Goal: Task Accomplishment & Management: Manage account settings

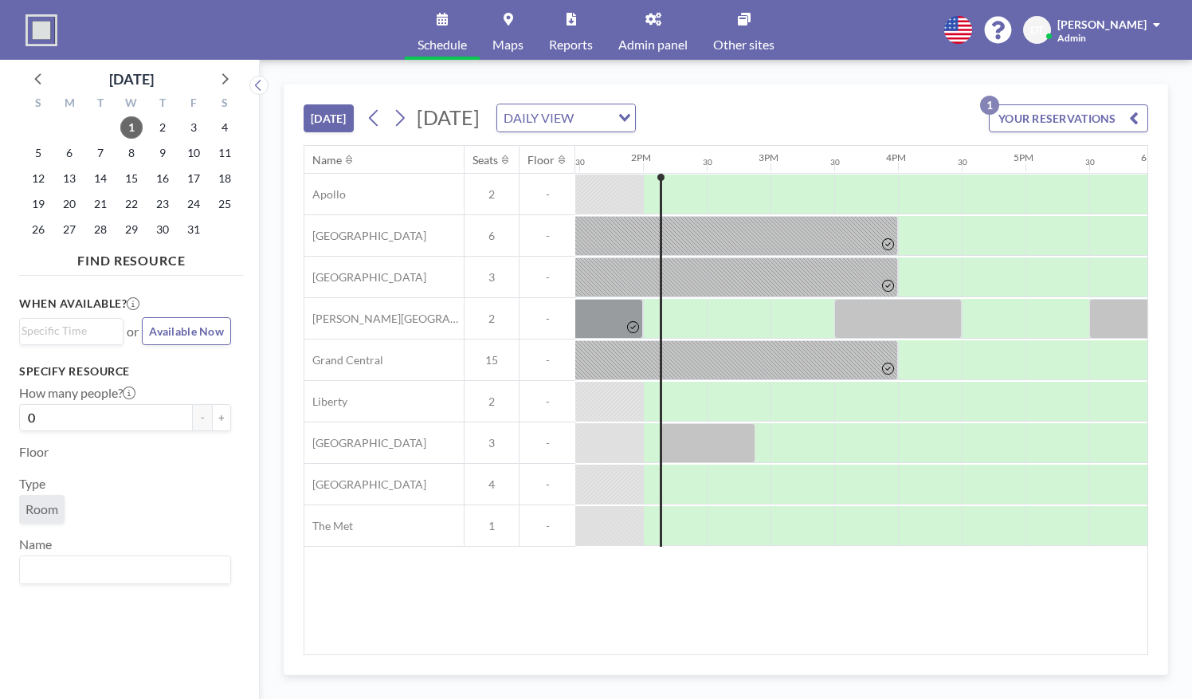
scroll to position [0, 1734]
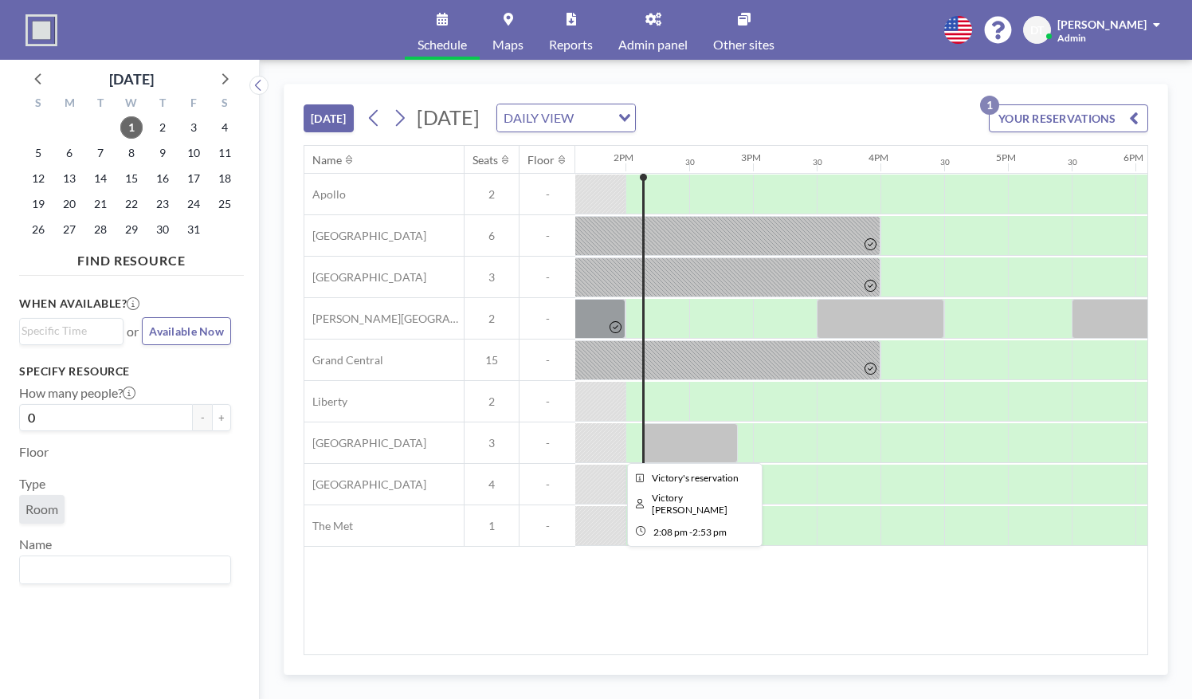
click at [693, 444] on div at bounding box center [690, 443] width 95 height 40
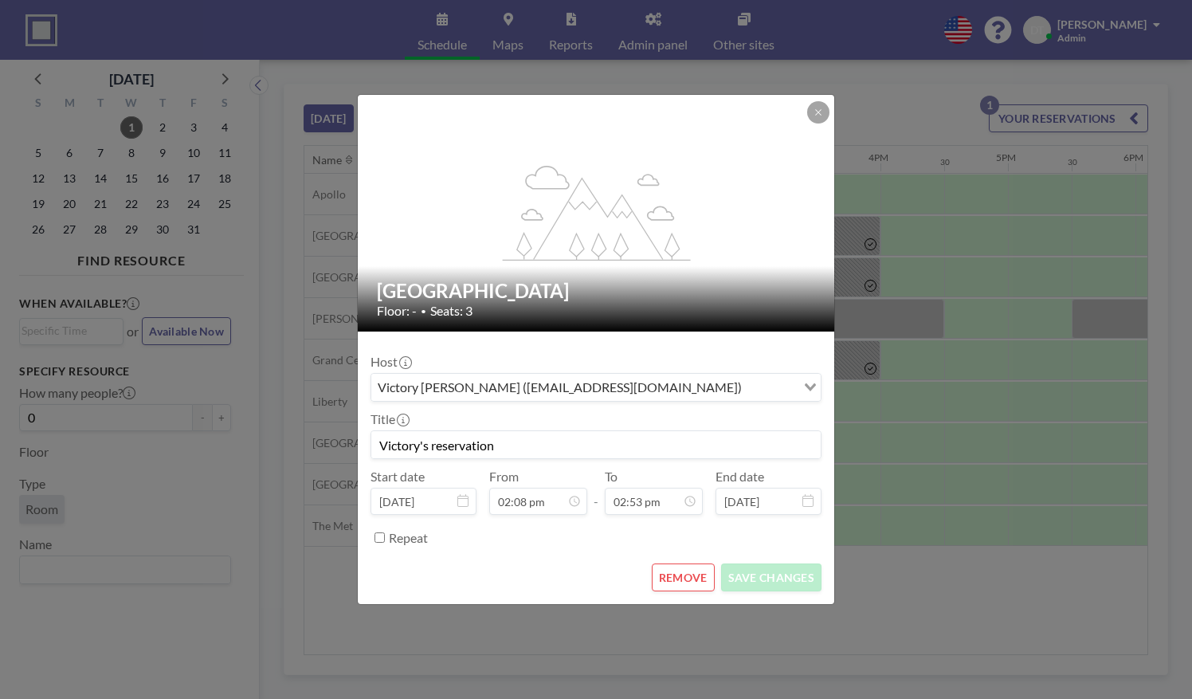
click at [879, 573] on div "flex-grow: 1.2; Penn Station Floor: - • Seats: 3 Host Victory [PERSON_NAME] ([E…" at bounding box center [596, 349] width 1192 height 699
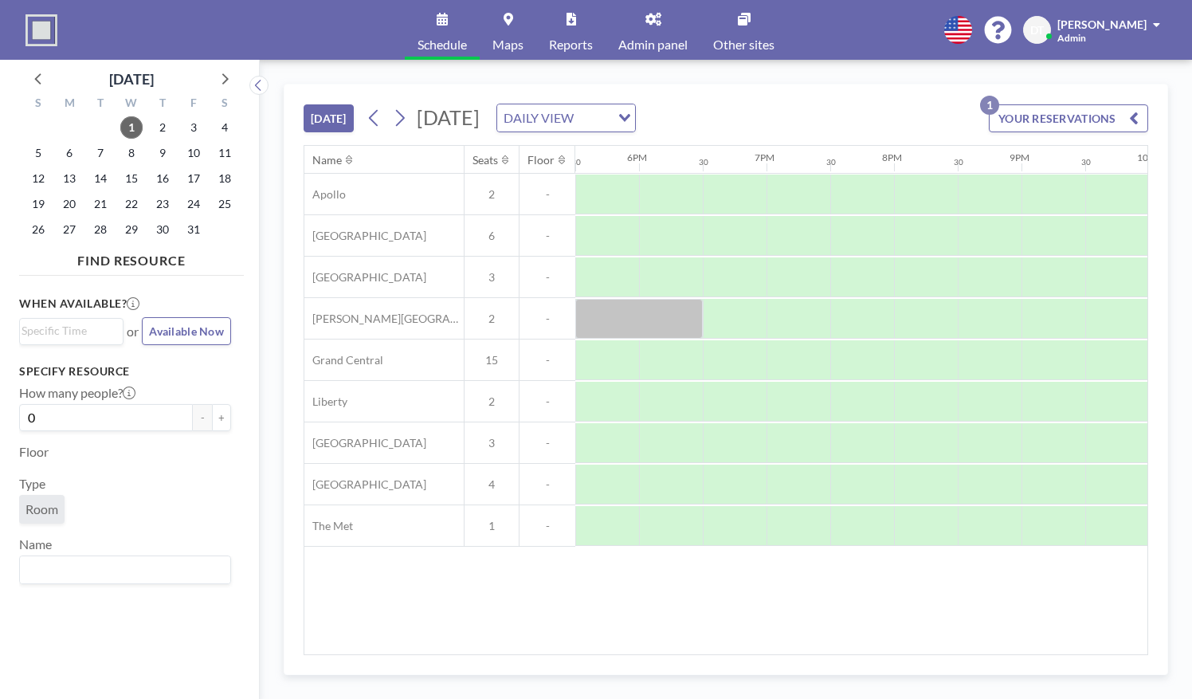
scroll to position [0, 2233]
click at [618, 309] on div at bounding box center [636, 319] width 127 height 40
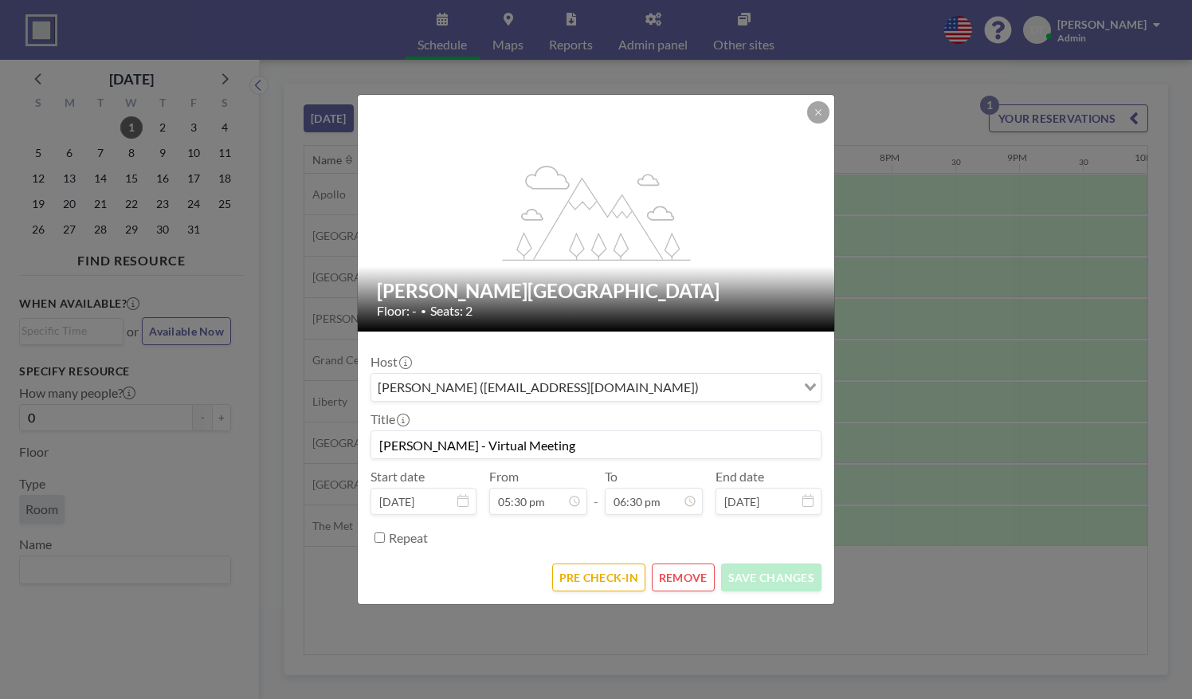
click at [948, 526] on div "flex-grow: 1.2; [PERSON_NAME][GEOGRAPHIC_DATA] Floor: - • Seats: 2 Host [PERSON…" at bounding box center [596, 349] width 1192 height 699
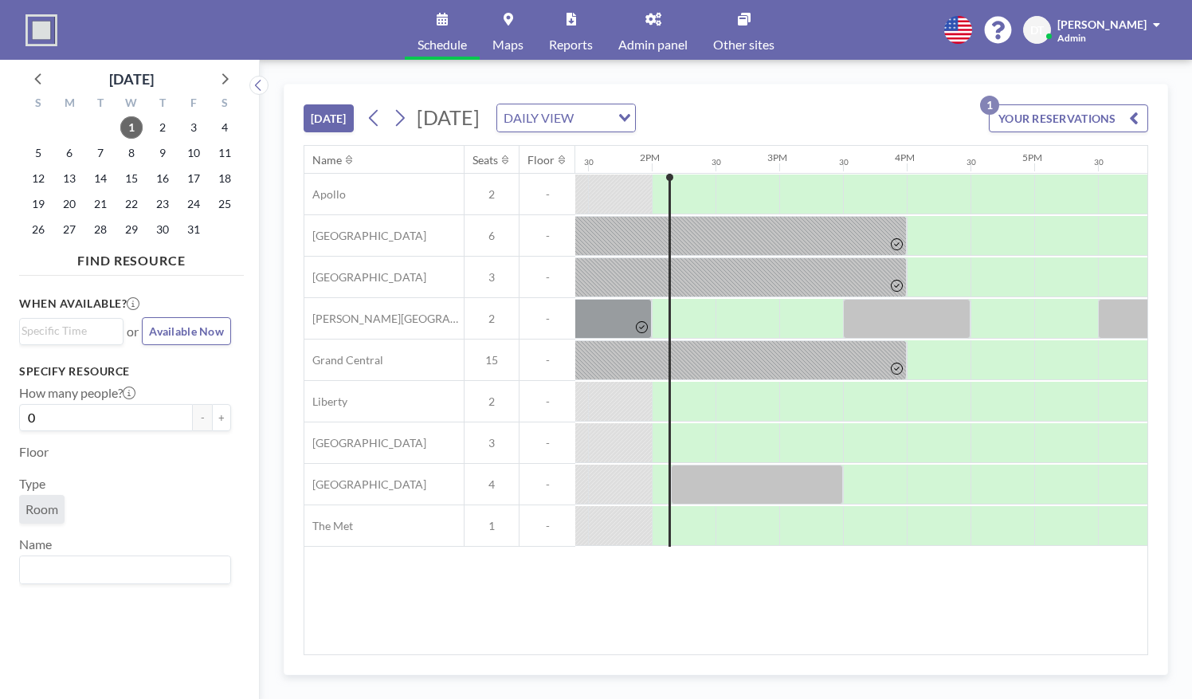
scroll to position [0, 1758]
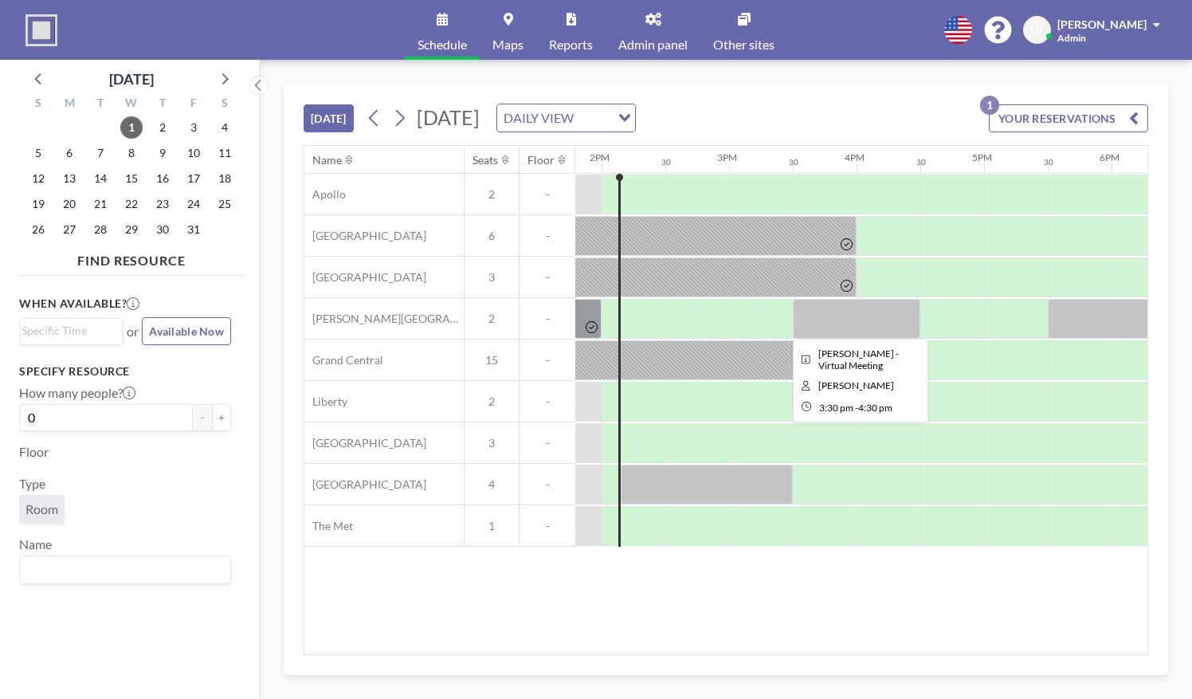
click at [845, 319] on div at bounding box center [856, 319] width 127 height 40
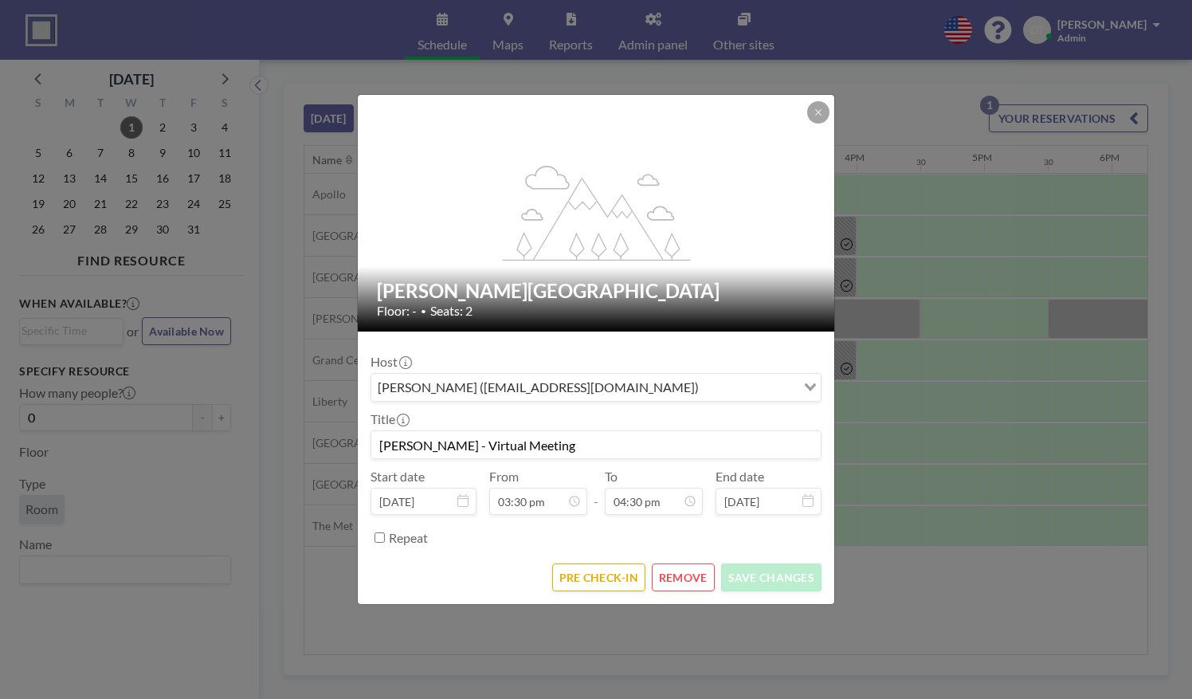
scroll to position [936, 0]
click at [603, 570] on button "PRE CHECK-IN" at bounding box center [598, 577] width 93 height 28
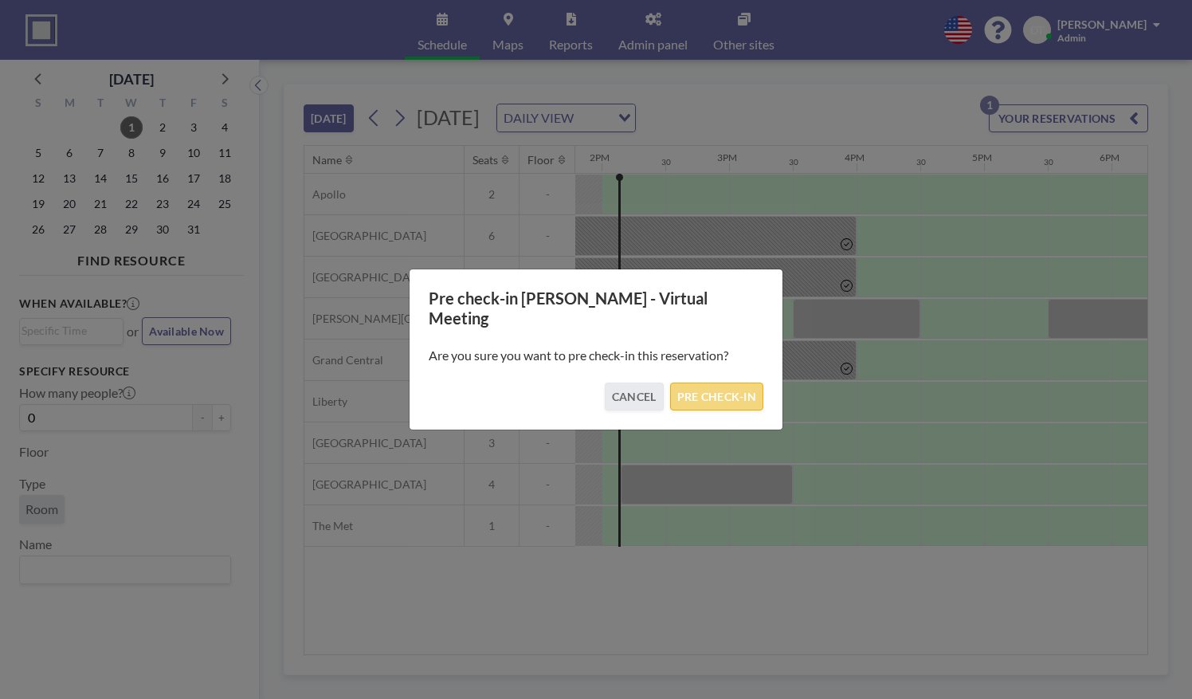
click at [710, 393] on button "PRE CHECK-IN" at bounding box center [716, 396] width 93 height 28
